Goal: Navigation & Orientation: Find specific page/section

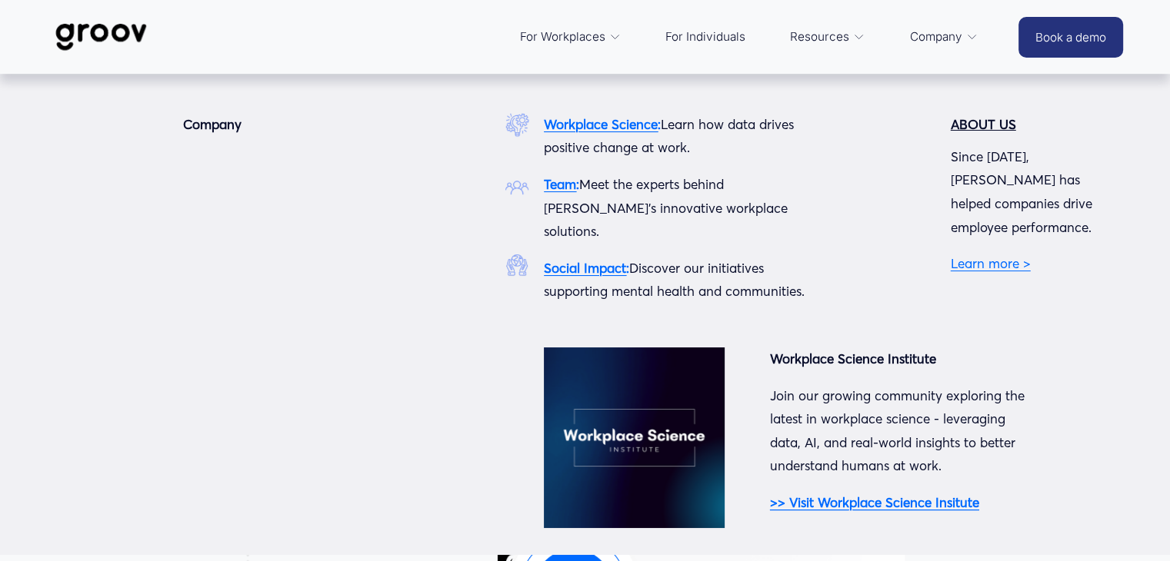
click at [564, 192] on strong "Team" at bounding box center [560, 184] width 32 height 16
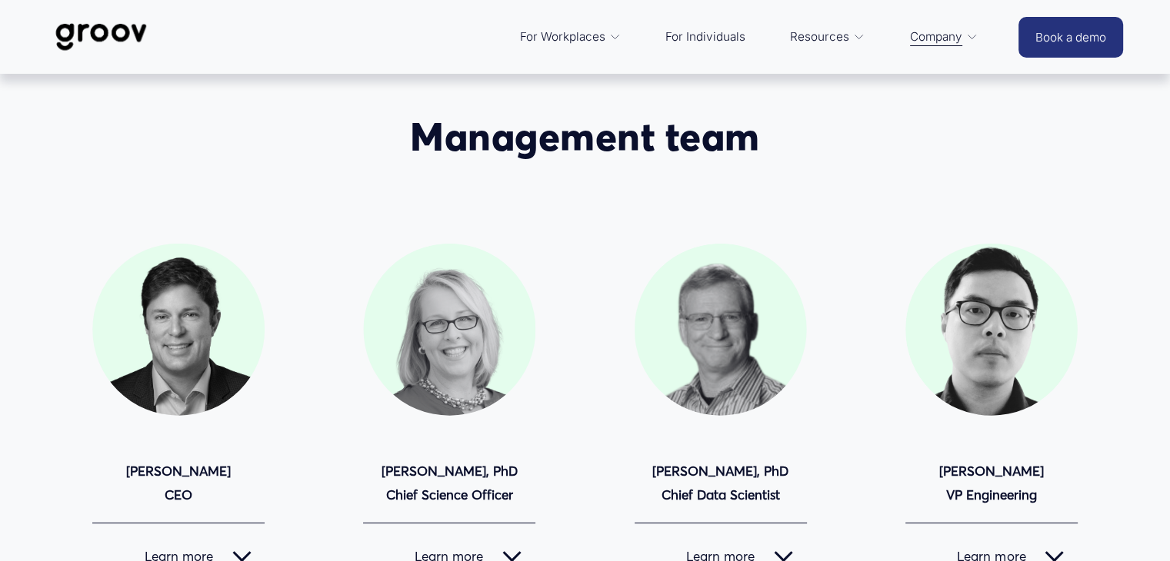
click at [0, 0] on span "Platform Overview" at bounding box center [0, 0] width 0 height 0
